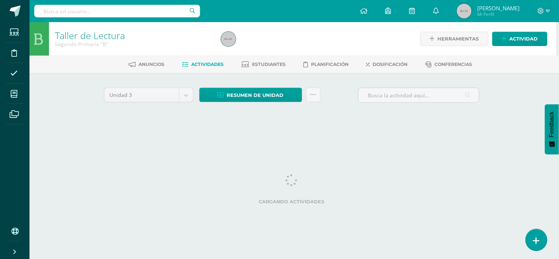
click at [532, 240] on link at bounding box center [536, 239] width 21 height 21
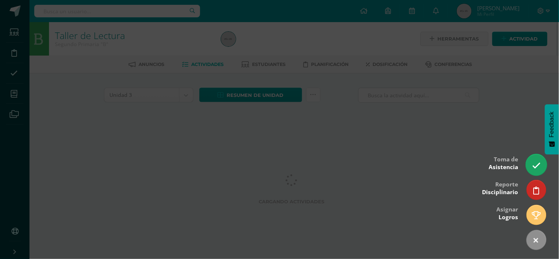
click at [535, 162] on icon at bounding box center [536, 165] width 8 height 8
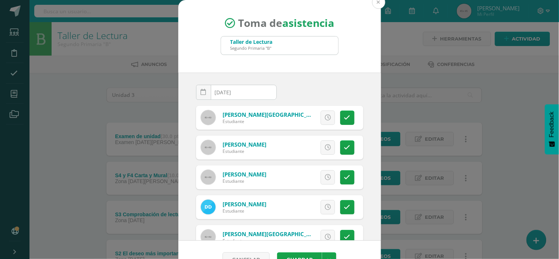
click at [374, 1] on button at bounding box center [378, 2] width 13 height 13
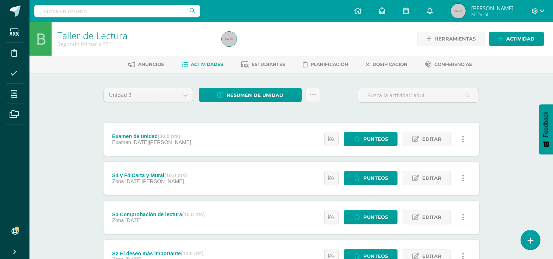
click at [17, 73] on icon at bounding box center [13, 73] width 7 height 7
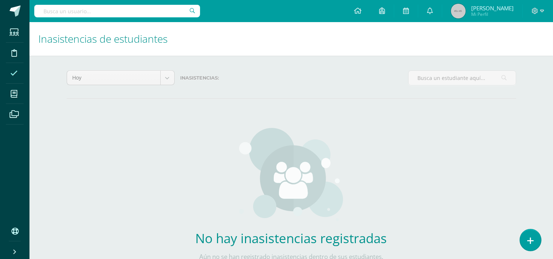
click at [526, 239] on link at bounding box center [530, 239] width 21 height 21
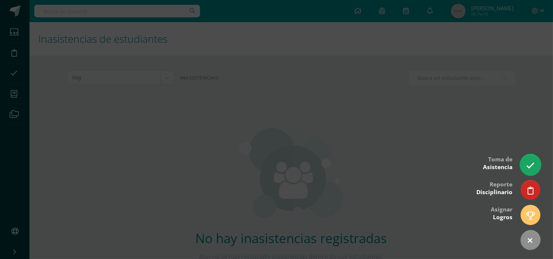
click at [528, 168] on icon at bounding box center [530, 165] width 8 height 8
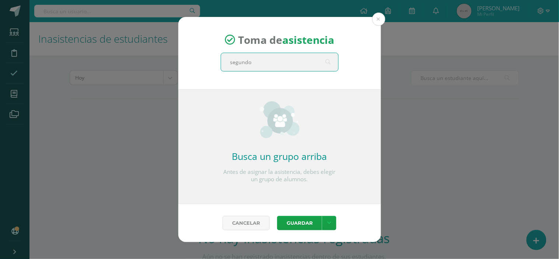
type input "segundo"
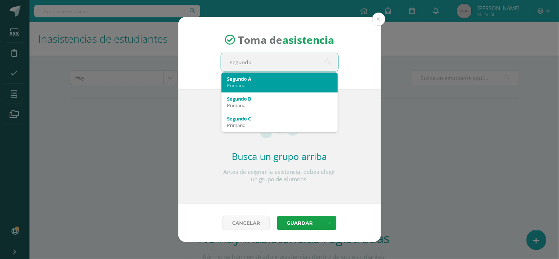
click at [256, 84] on div "Primaria" at bounding box center [279, 85] width 105 height 7
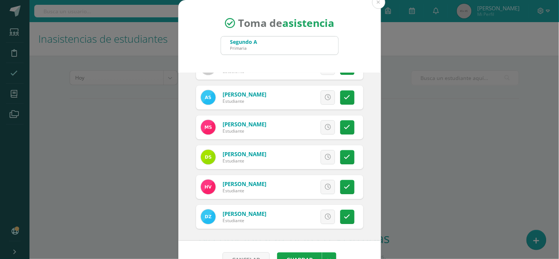
scroll to position [19, 0]
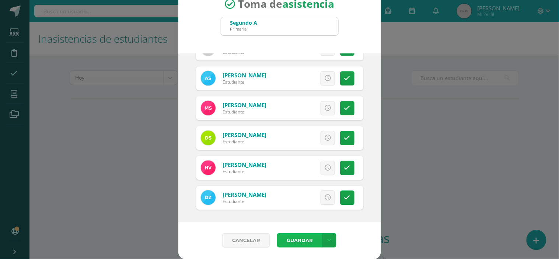
click at [300, 237] on button "Guardar" at bounding box center [299, 240] width 45 height 14
